Goal: Find specific page/section: Find specific page/section

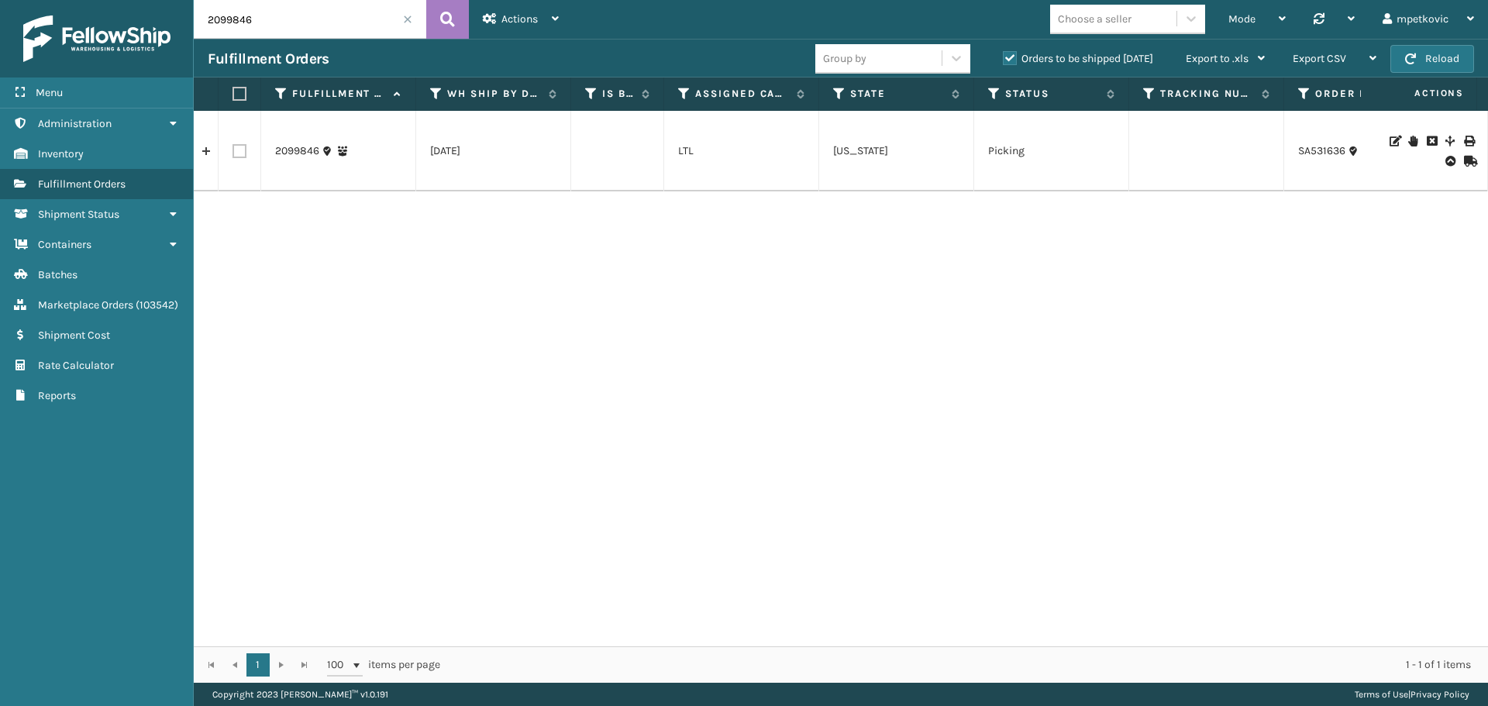
click at [487, 283] on div "2099846 [DATE] LTL [US_STATE] Picking SA531636 LTL Manual Orders JumpSport Dire…" at bounding box center [841, 379] width 1294 height 536
click at [111, 275] on link "Batches" at bounding box center [96, 275] width 193 height 30
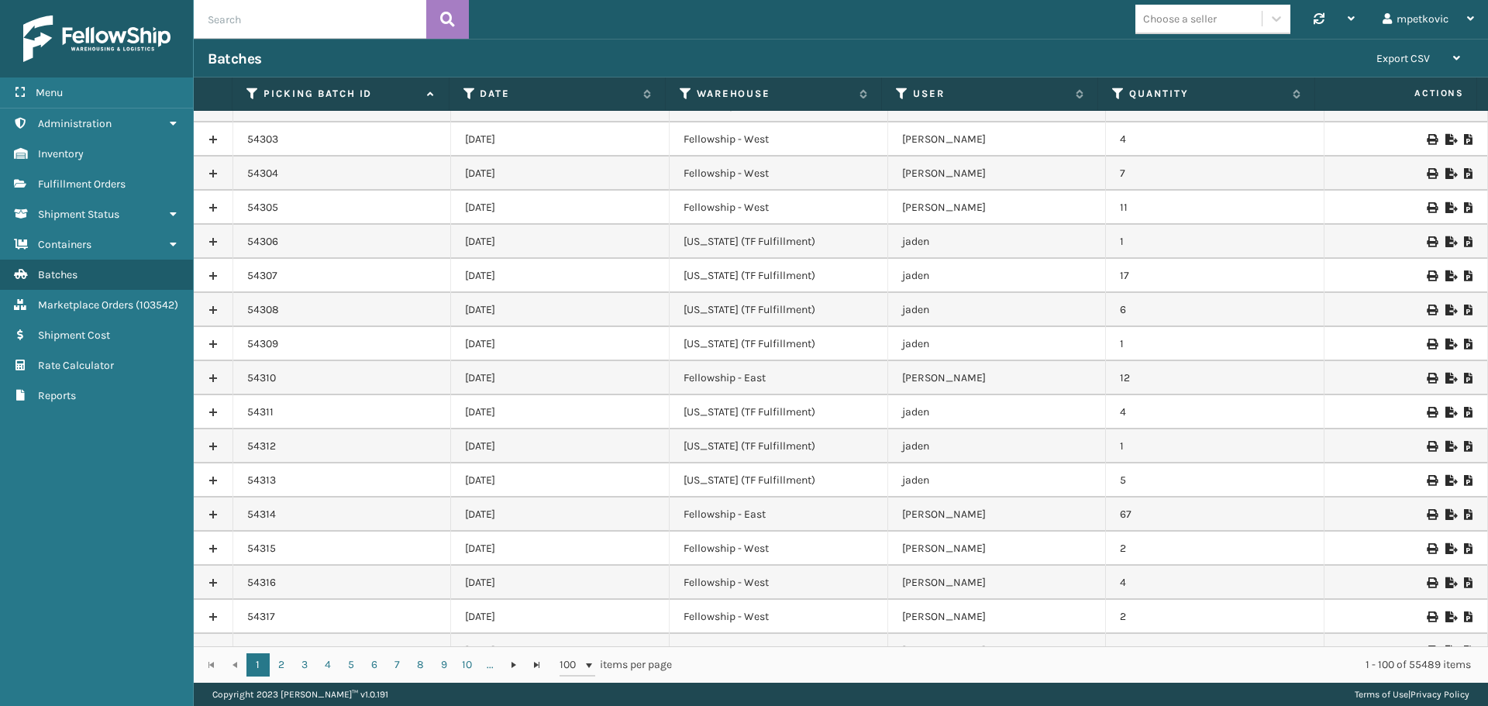
scroll to position [1247, 0]
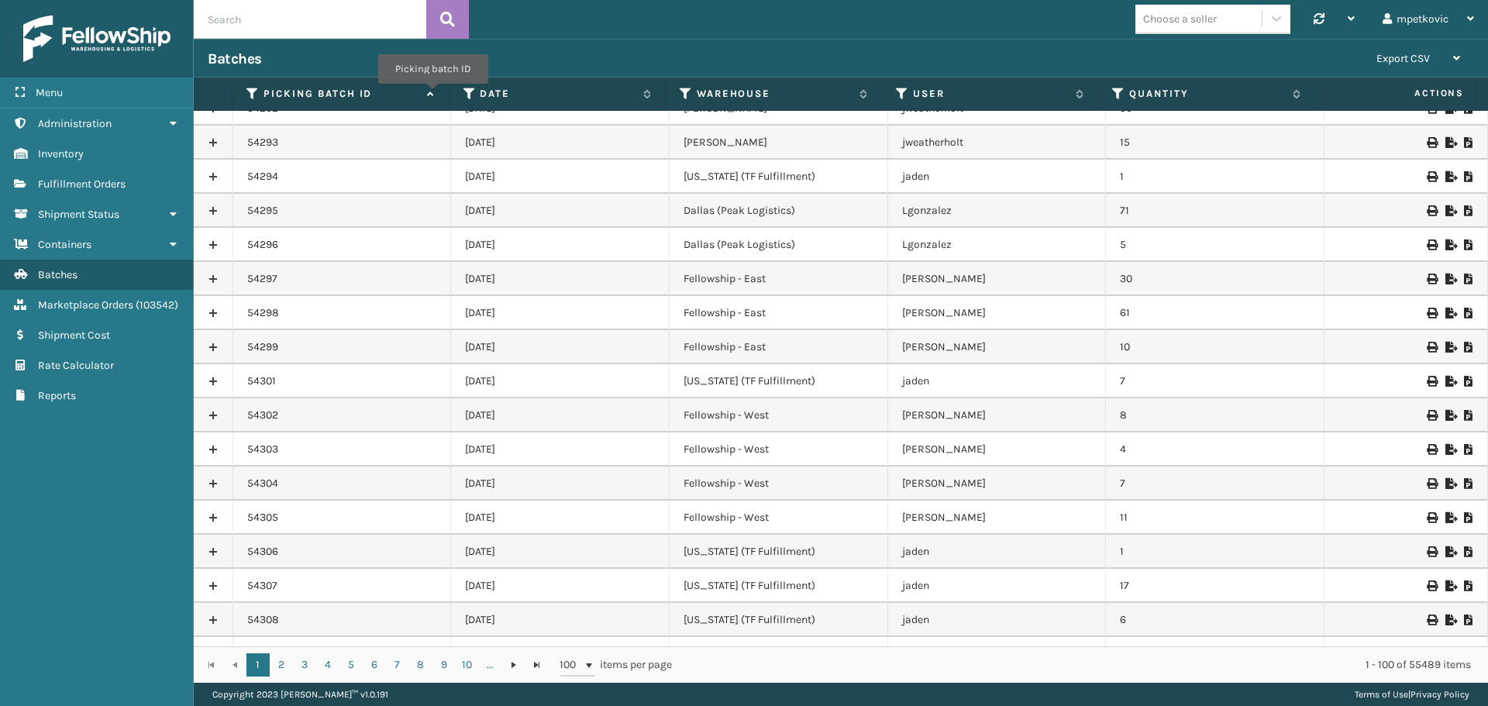
click at [433, 95] on icon at bounding box center [428, 94] width 12 height 10
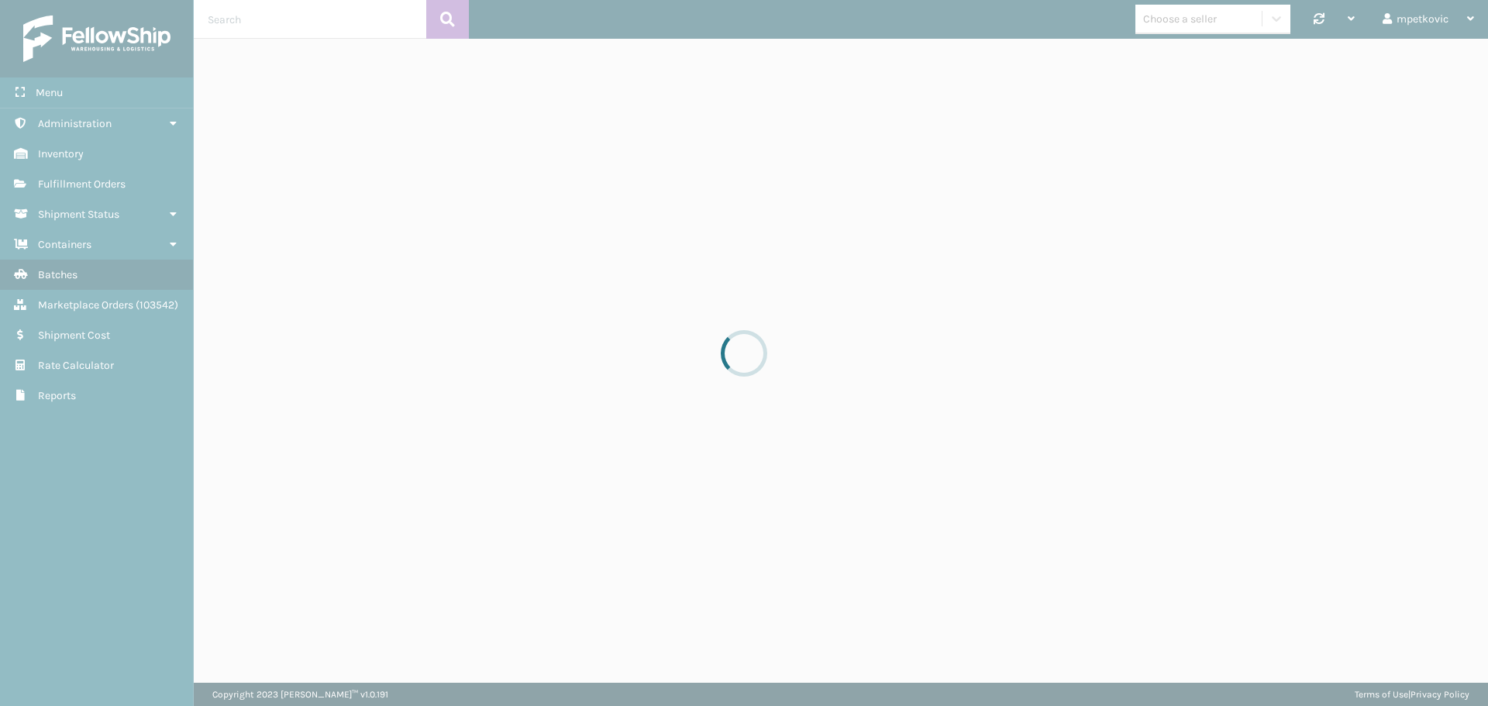
click at [521, 10] on div at bounding box center [744, 353] width 1488 height 706
click at [521, 22] on div at bounding box center [744, 353] width 1488 height 706
click at [498, 15] on div at bounding box center [744, 353] width 1488 height 706
drag, startPoint x: 530, startPoint y: 13, endPoint x: 497, endPoint y: 14, distance: 33.3
click at [529, 13] on div at bounding box center [744, 353] width 1488 height 706
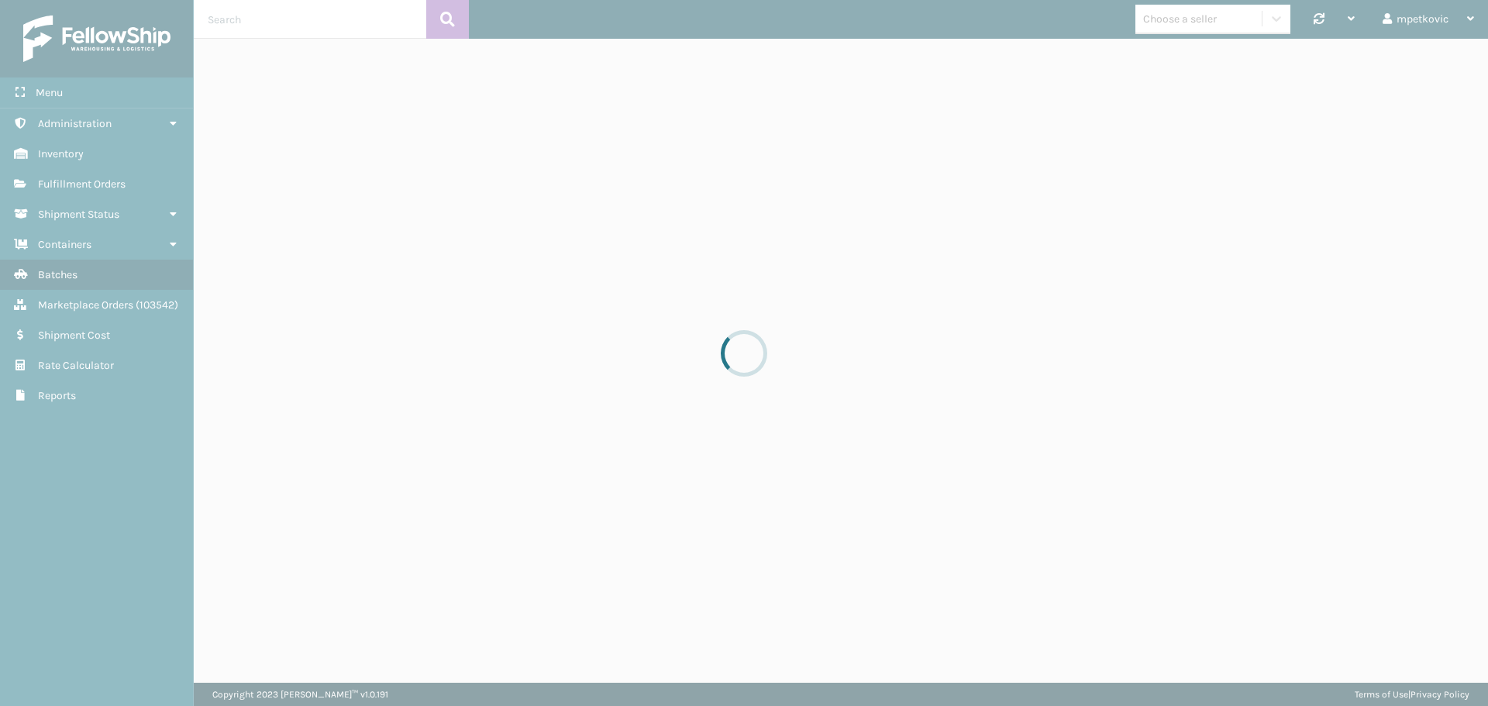
click at [489, 19] on div at bounding box center [744, 353] width 1488 height 706
click at [493, 16] on div at bounding box center [744, 353] width 1488 height 706
click at [796, 17] on div at bounding box center [744, 353] width 1488 height 706
click at [903, 17] on div at bounding box center [744, 353] width 1488 height 706
click at [809, 17] on div at bounding box center [744, 353] width 1488 height 706
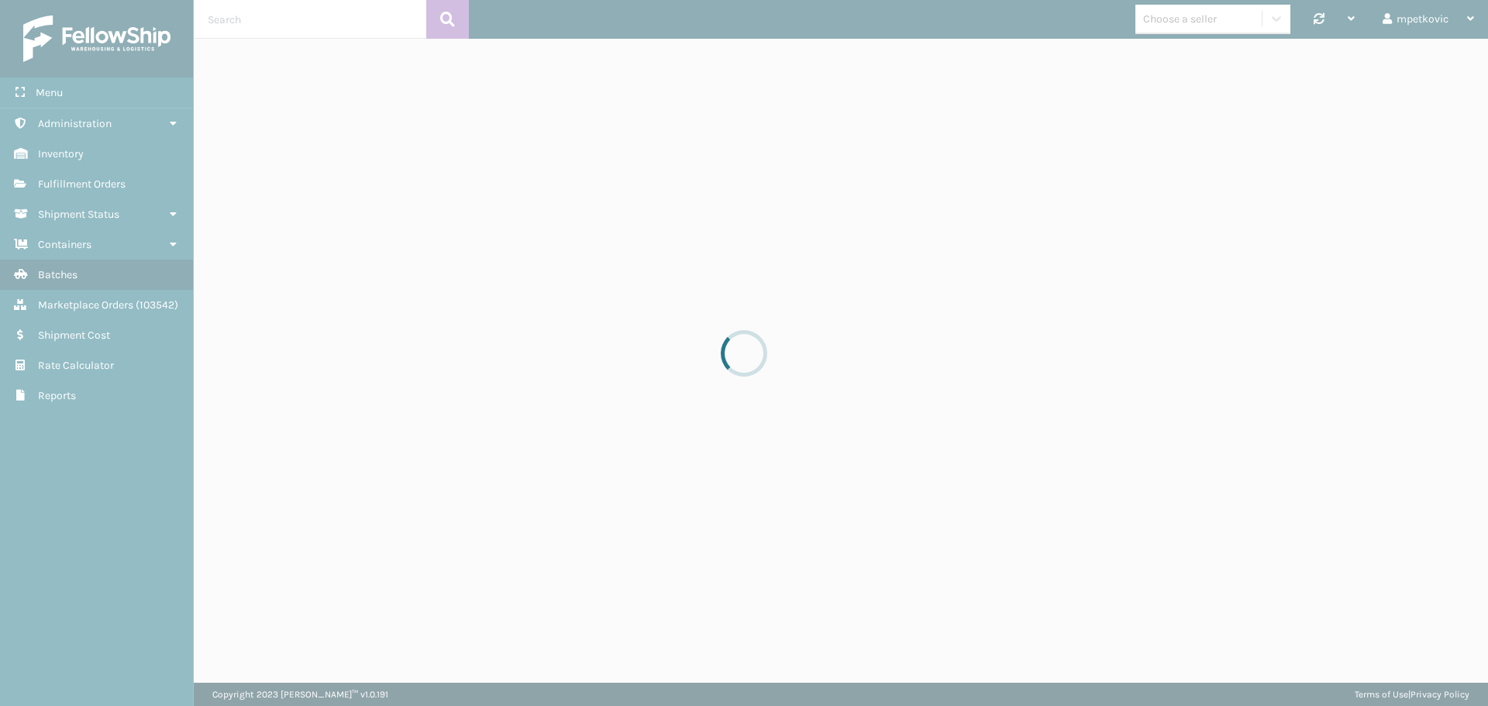
click at [791, 16] on div at bounding box center [744, 353] width 1488 height 706
click at [808, 11] on div at bounding box center [744, 353] width 1488 height 706
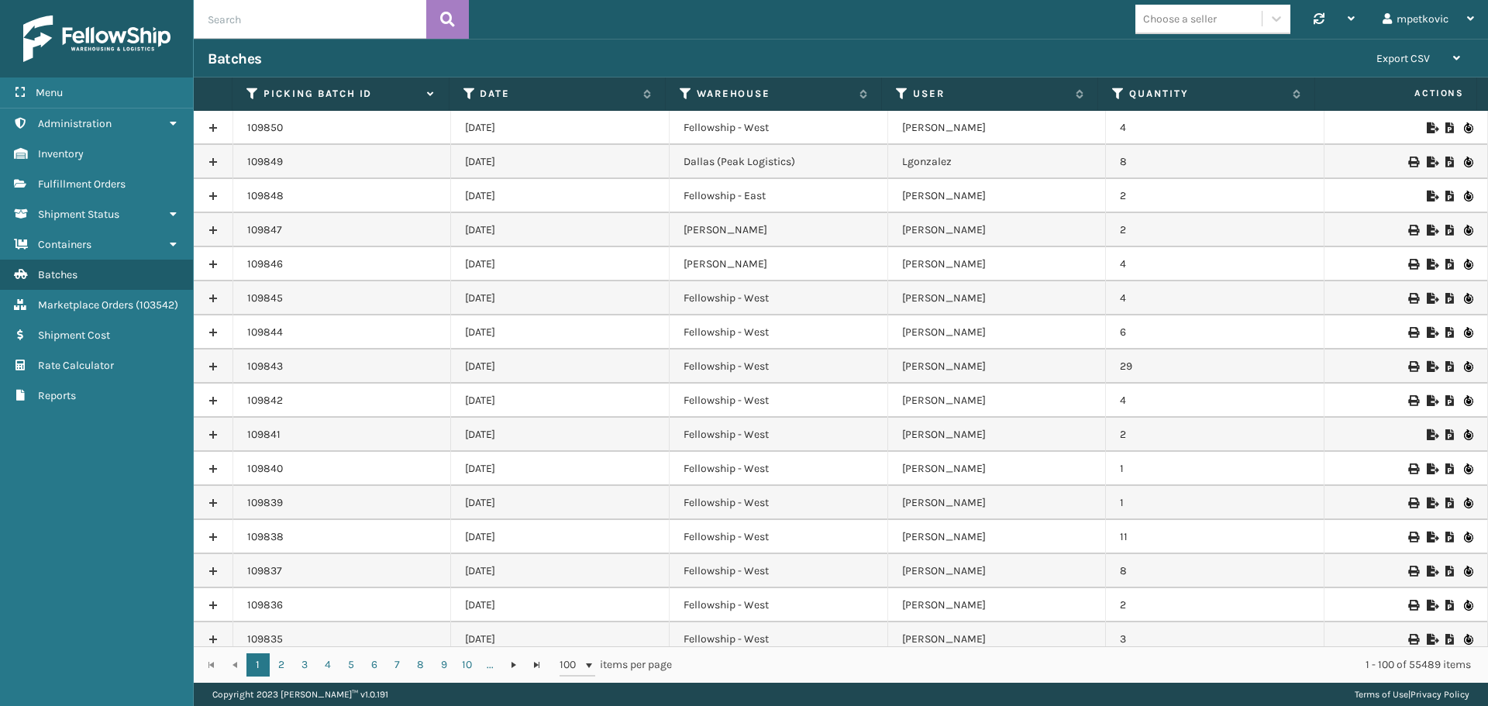
click at [919, 55] on div "Batches" at bounding box center [785, 59] width 1155 height 19
click at [784, 64] on div "Batches" at bounding box center [785, 59] width 1155 height 19
click at [749, 60] on div "Batches" at bounding box center [785, 59] width 1155 height 19
click at [726, 57] on div "Batches" at bounding box center [785, 59] width 1155 height 19
drag, startPoint x: 852, startPoint y: 57, endPoint x: 843, endPoint y: 52, distance: 9.7
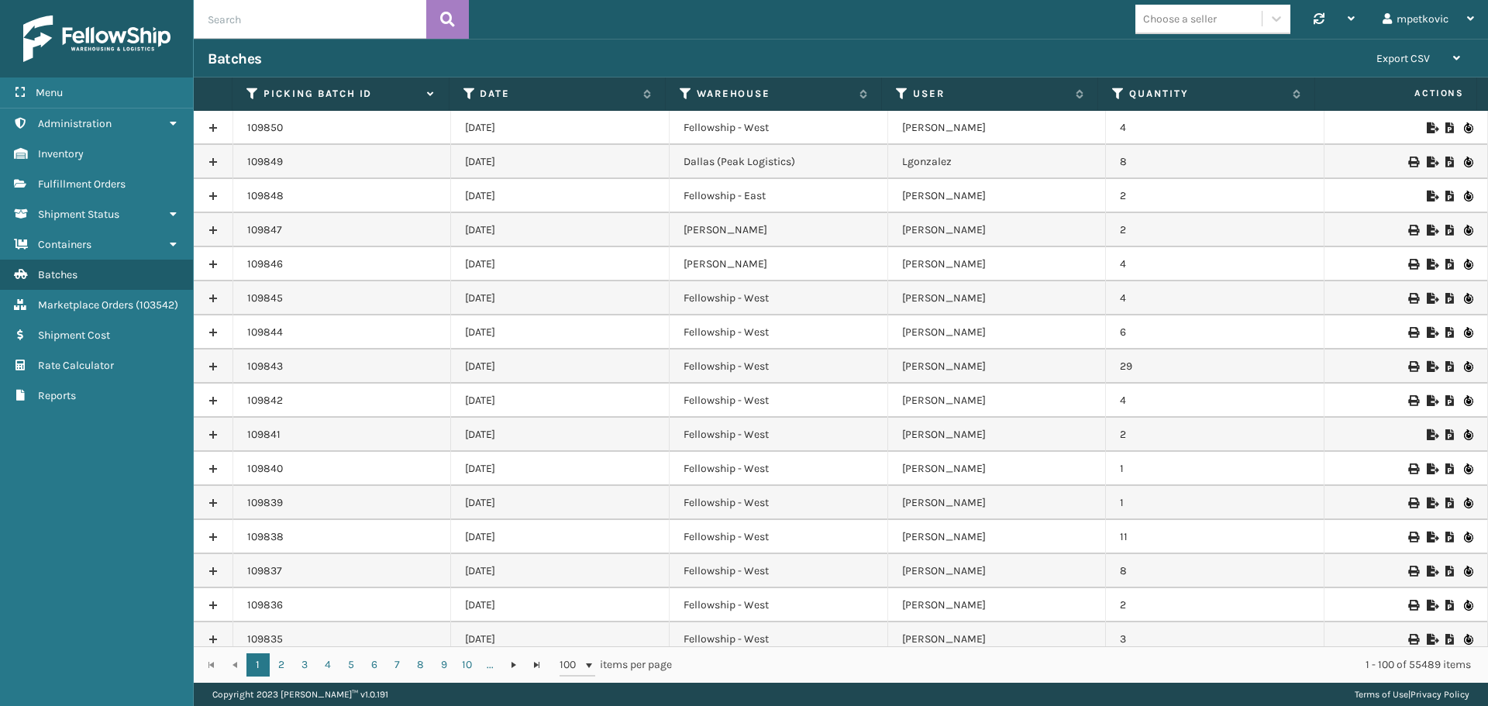
click at [850, 55] on div "Batches" at bounding box center [785, 59] width 1155 height 19
drag, startPoint x: 793, startPoint y: 59, endPoint x: 817, endPoint y: 54, distance: 24.5
click at [795, 59] on div "Batches" at bounding box center [785, 59] width 1155 height 19
click at [811, 53] on div "Batches" at bounding box center [785, 59] width 1155 height 19
drag, startPoint x: 1009, startPoint y: 59, endPoint x: 1023, endPoint y: 53, distance: 15.3
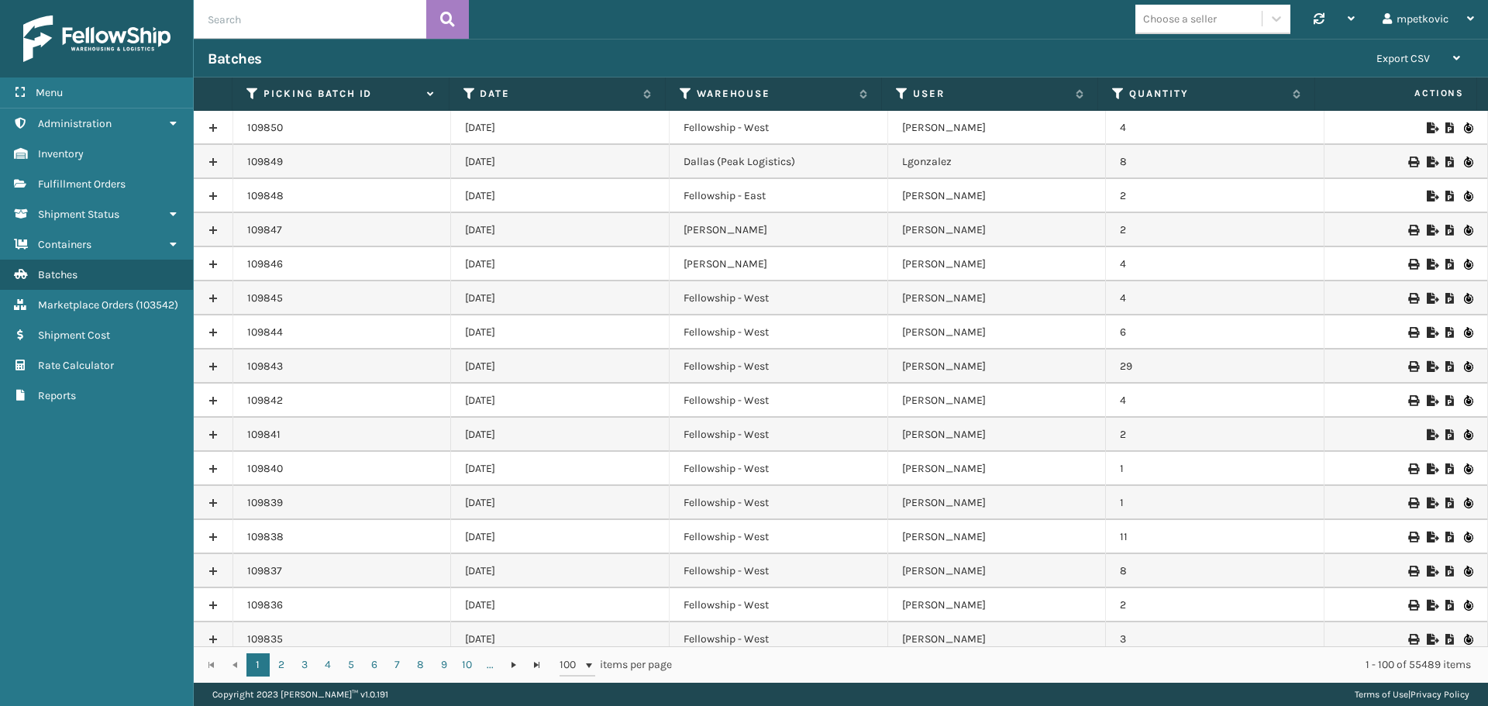
click at [1011, 58] on div "Batches" at bounding box center [785, 59] width 1155 height 19
click at [1018, 55] on div "Batches" at bounding box center [785, 59] width 1155 height 19
click at [1019, 54] on div "Batches" at bounding box center [785, 59] width 1155 height 19
click at [978, 55] on div "Batches" at bounding box center [785, 59] width 1155 height 19
click at [986, 53] on div "Batches" at bounding box center [785, 59] width 1155 height 19
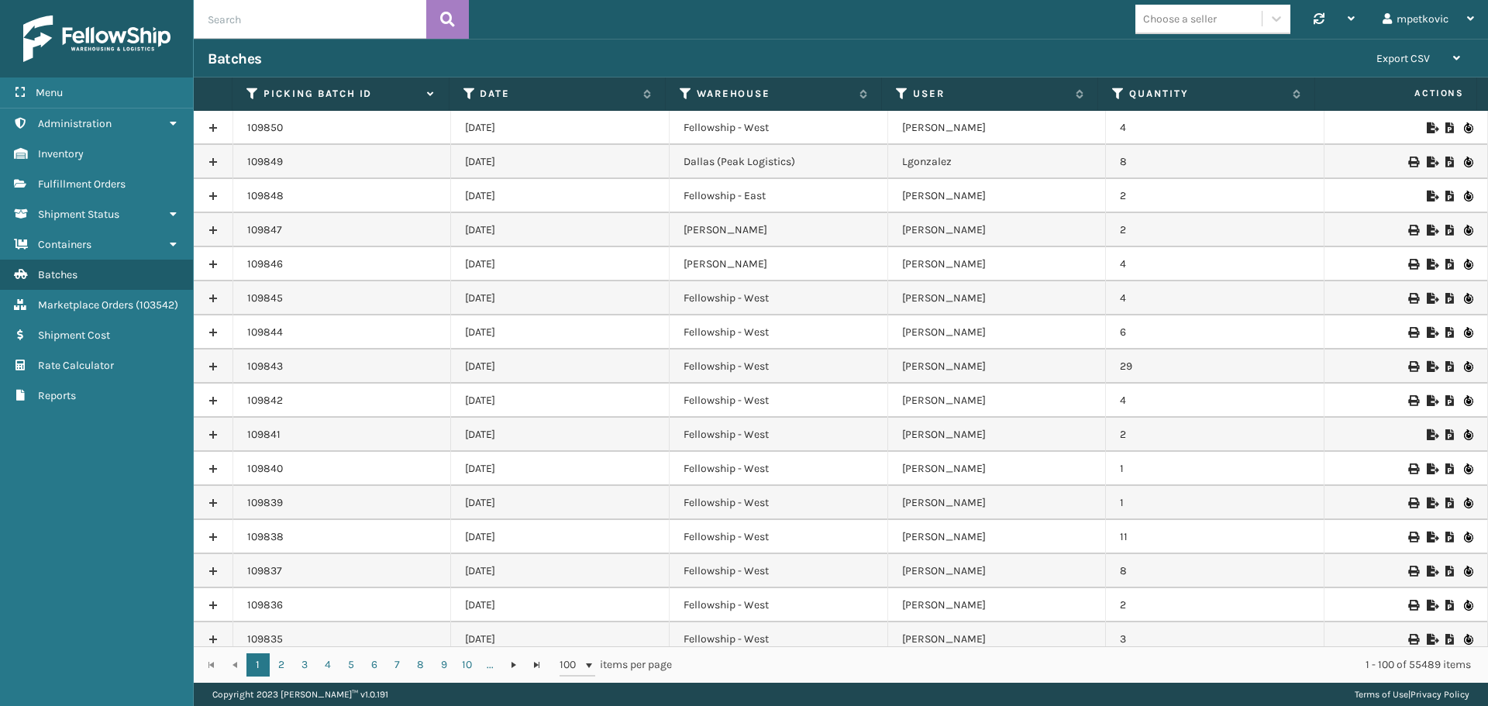
click at [593, 64] on div "Batches" at bounding box center [785, 59] width 1155 height 19
click at [88, 510] on div "Menu Administration Inventory Fulfillment Orders Shipment Status Containers Bat…" at bounding box center [97, 353] width 194 height 706
click at [90, 510] on div "Menu Administration Inventory Fulfillment Orders Shipment Status Containers Bat…" at bounding box center [97, 353] width 194 height 706
click at [101, 471] on div "Menu Administration Inventory Fulfillment Orders Shipment Status Containers Bat…" at bounding box center [97, 353] width 194 height 706
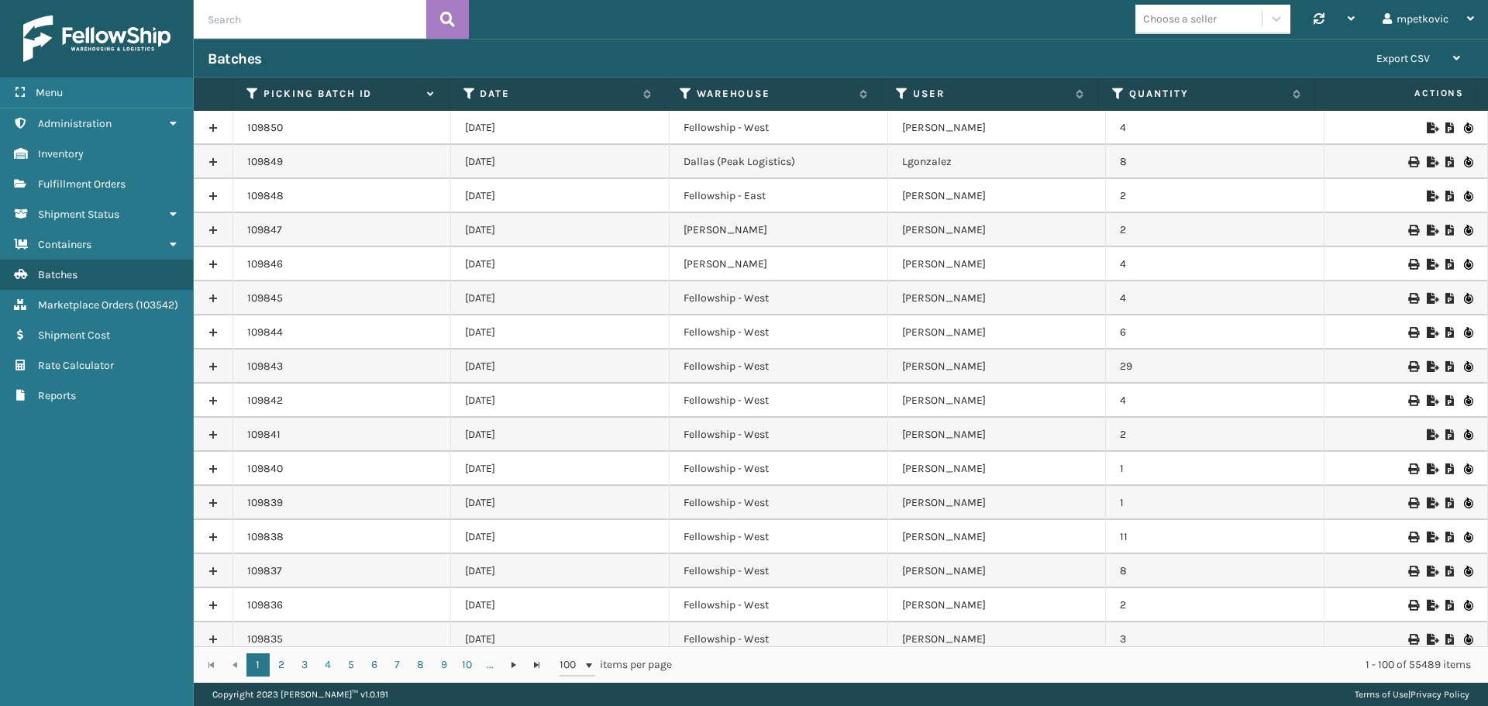
click at [76, 467] on div "Menu Administration Inventory Fulfillment Orders Shipment Status Containers Bat…" at bounding box center [97, 353] width 194 height 706
drag, startPoint x: 115, startPoint y: 523, endPoint x: 433, endPoint y: 250, distance: 418.9
click at [114, 522] on div "Menu Administration Inventory Fulfillment Orders Shipment Status Containers Bat…" at bounding box center [97, 353] width 194 height 706
click at [534, 47] on div "Batches Export CSV Export Current Page Export All Pages" at bounding box center [841, 58] width 1294 height 39
click at [165, 575] on div "Menu Administration Inventory Fulfillment Orders Shipment Status Containers Bat…" at bounding box center [97, 353] width 194 height 706
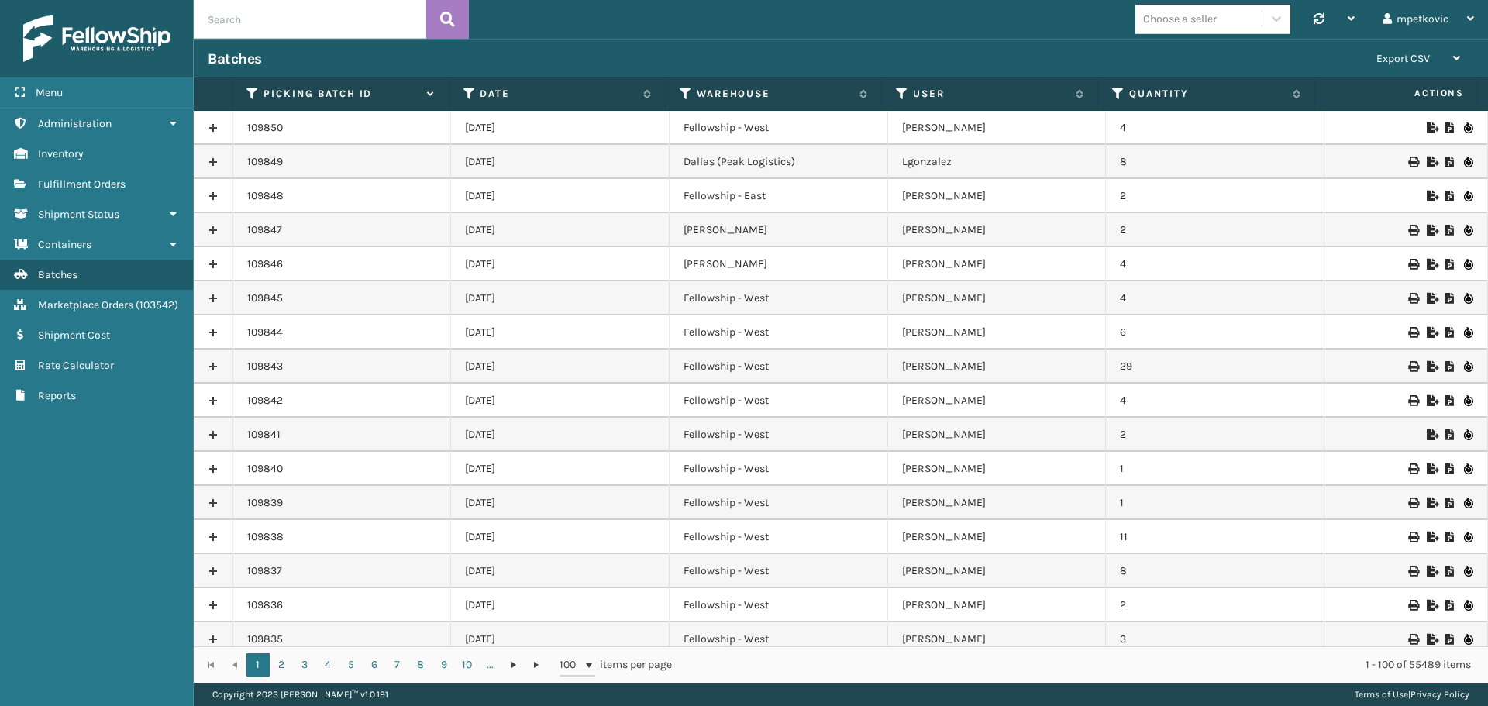
click at [71, 522] on div "Menu Administration Inventory Fulfillment Orders Shipment Status Containers Bat…" at bounding box center [97, 353] width 194 height 706
click at [94, 508] on div "Menu Administration Inventory Fulfillment Orders Shipment Status Containers Bat…" at bounding box center [97, 353] width 194 height 706
click at [580, 63] on div "Batches" at bounding box center [785, 59] width 1155 height 19
click at [570, 57] on div "Batches" at bounding box center [785, 59] width 1155 height 19
drag, startPoint x: 517, startPoint y: 57, endPoint x: 500, endPoint y: 55, distance: 17.2
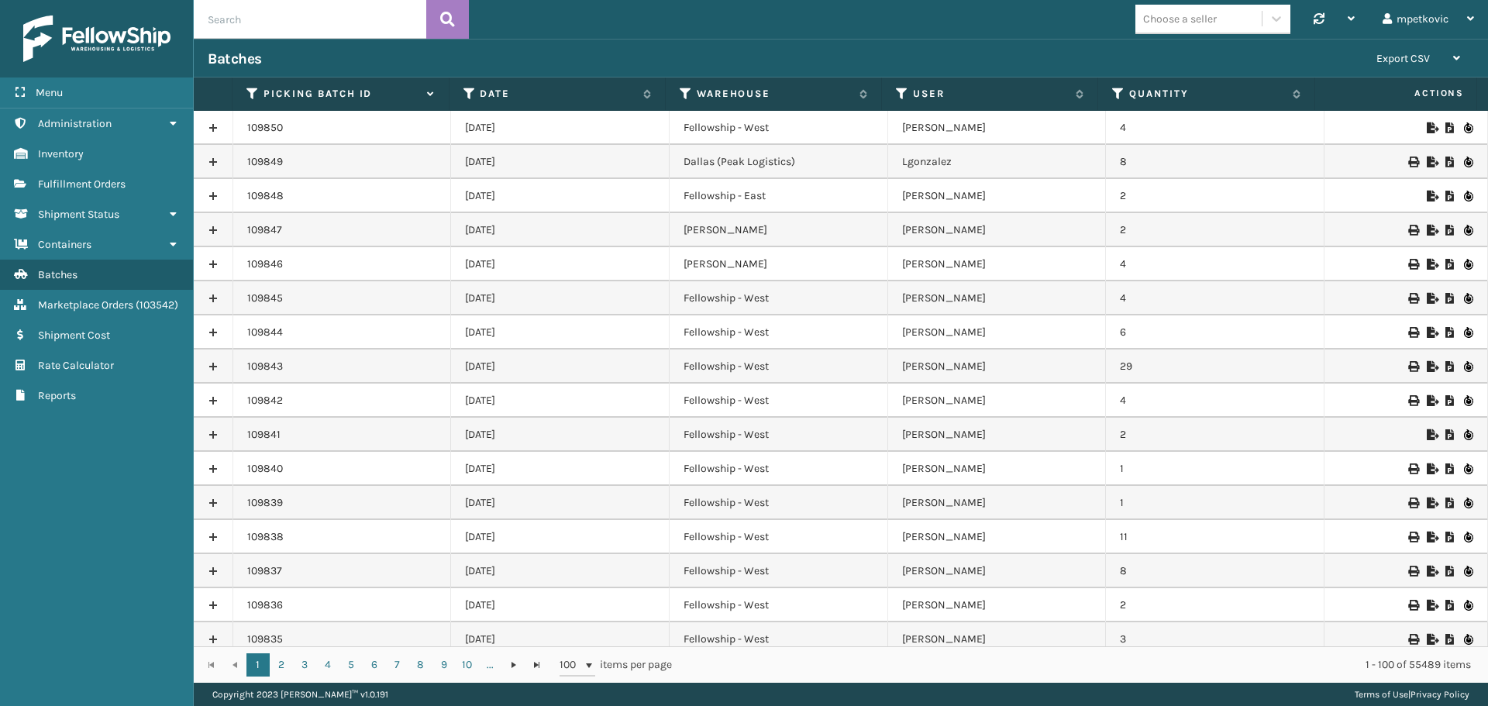
click at [514, 57] on div "Batches" at bounding box center [785, 59] width 1155 height 19
click at [499, 54] on div "Batches" at bounding box center [785, 59] width 1155 height 19
click at [334, 58] on div "Batches" at bounding box center [785, 59] width 1155 height 19
click at [290, 59] on div "Batches" at bounding box center [785, 59] width 1155 height 19
click at [150, 528] on div "Menu Administration Inventory Fulfillment Orders Shipment Status Containers Bat…" at bounding box center [97, 353] width 194 height 706
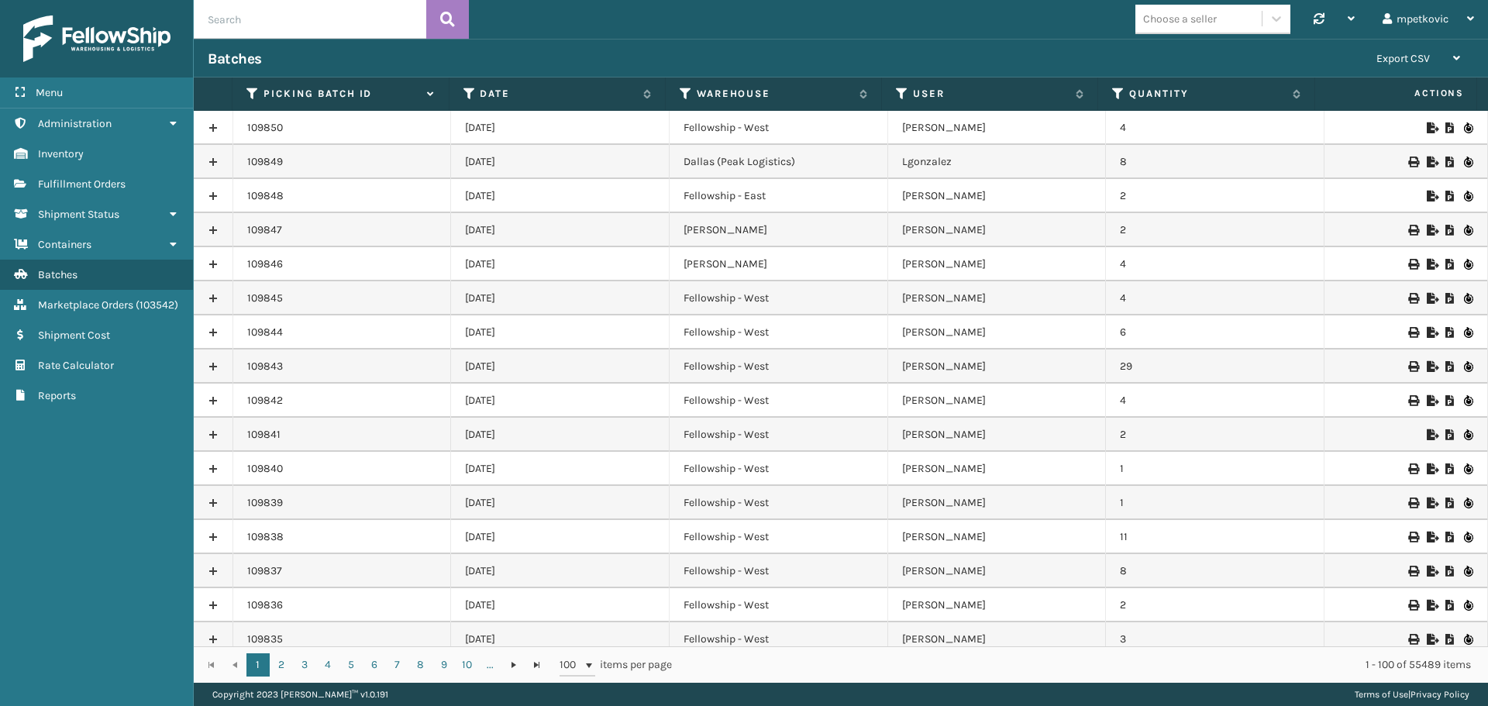
click at [594, 56] on div "Batches" at bounding box center [785, 59] width 1155 height 19
click at [74, 630] on div "Menu Administration Inventory Fulfillment Orders Shipment Status Containers Bat…" at bounding box center [97, 353] width 194 height 706
